Goal: Find specific page/section

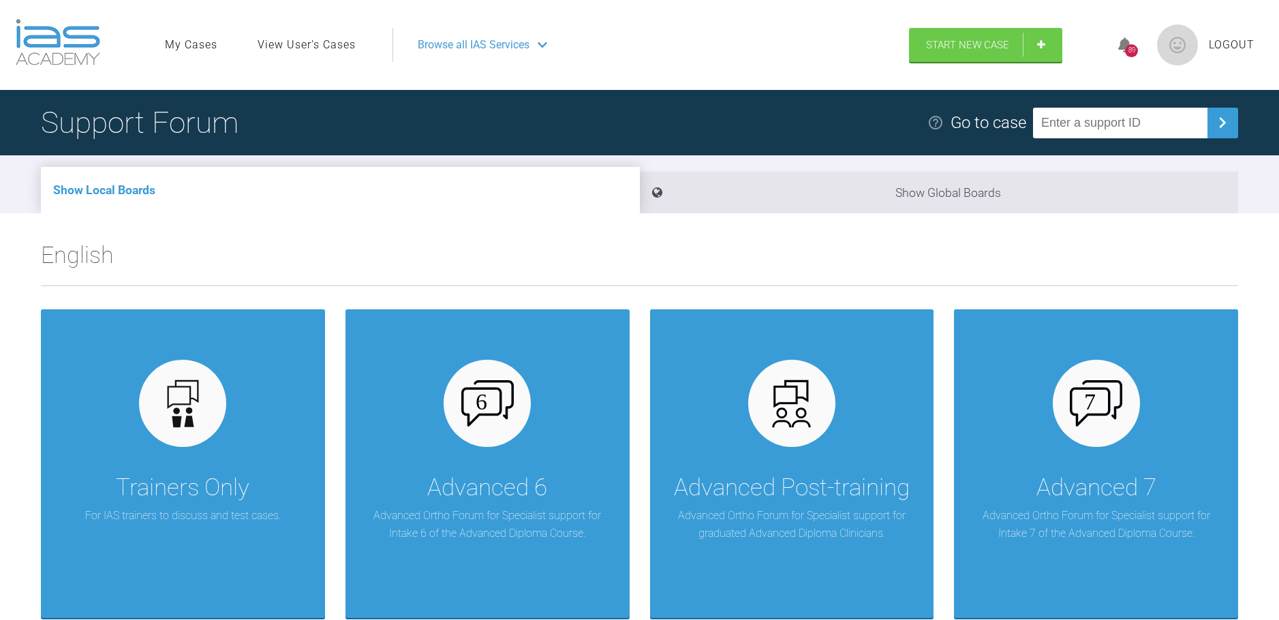
click at [322, 42] on link "View User's Cases" at bounding box center [306, 45] width 98 height 18
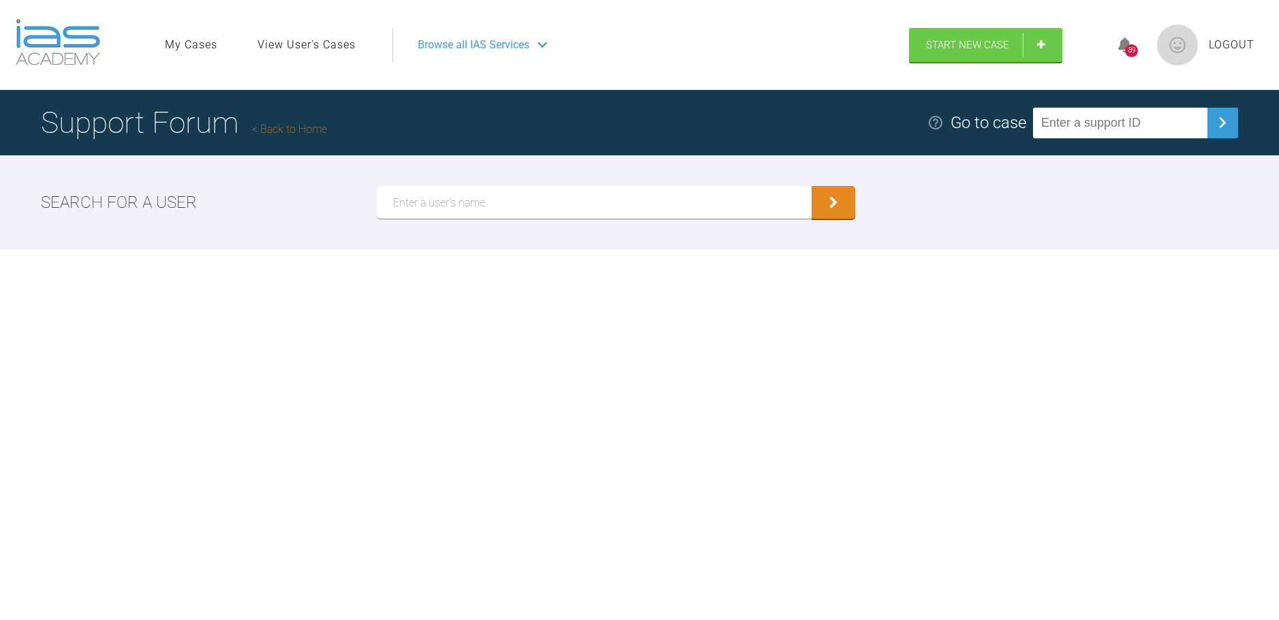
click at [486, 46] on span "Browse all IAS Services" at bounding box center [474, 45] width 112 height 18
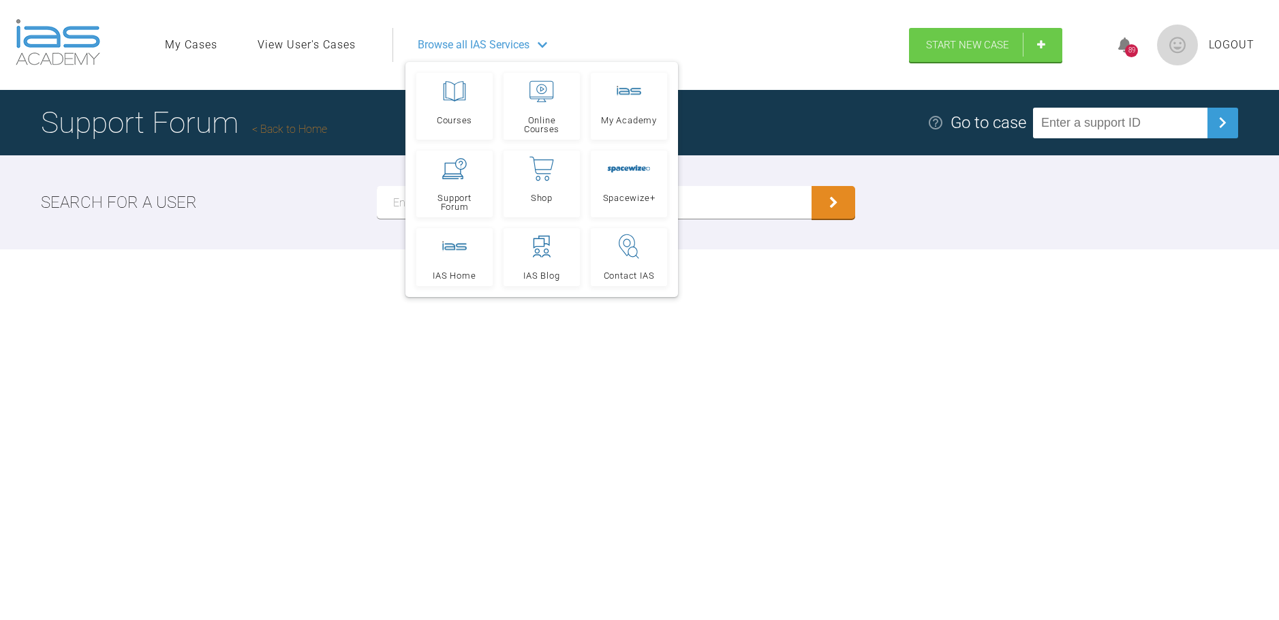
click at [1070, 124] on input "text" at bounding box center [1120, 123] width 174 height 31
type input "TDUJVGEE"
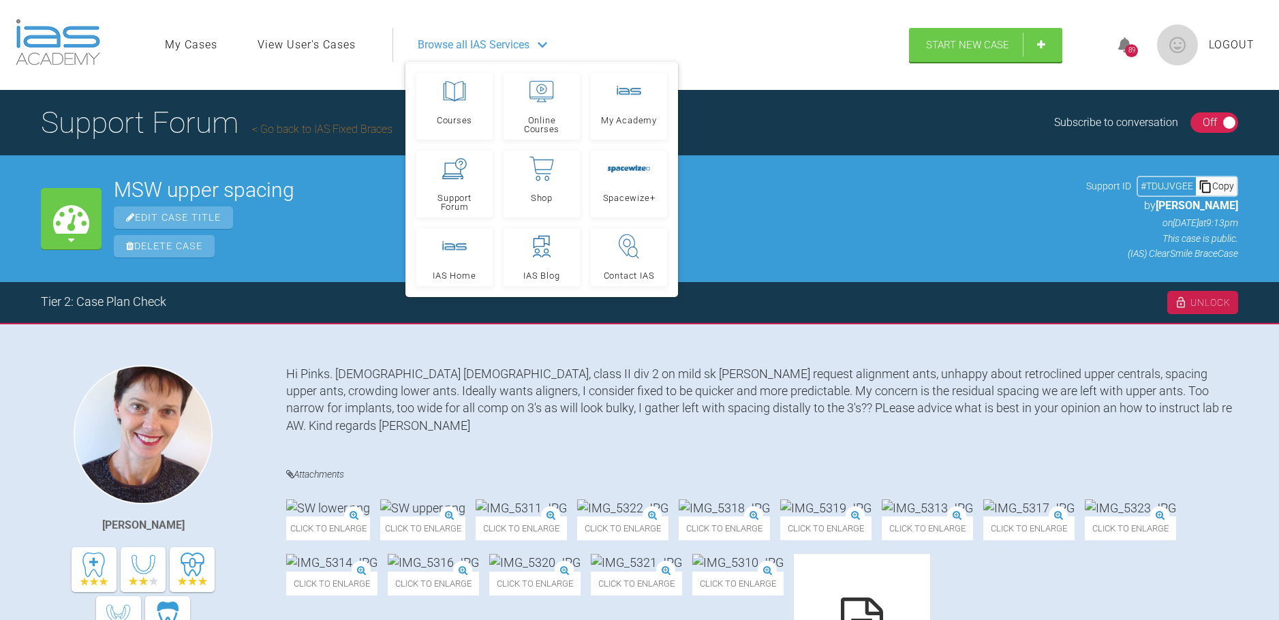
click at [465, 48] on span "Browse all IAS Services" at bounding box center [474, 45] width 112 height 18
